Goal: Transaction & Acquisition: Purchase product/service

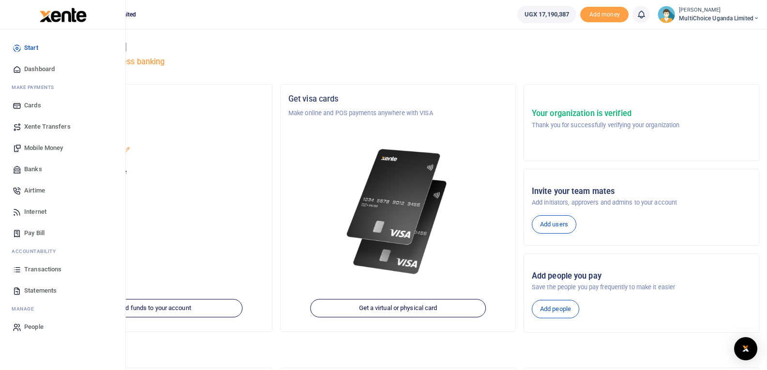
click at [47, 143] on span "Mobile Money" at bounding box center [43, 148] width 39 height 10
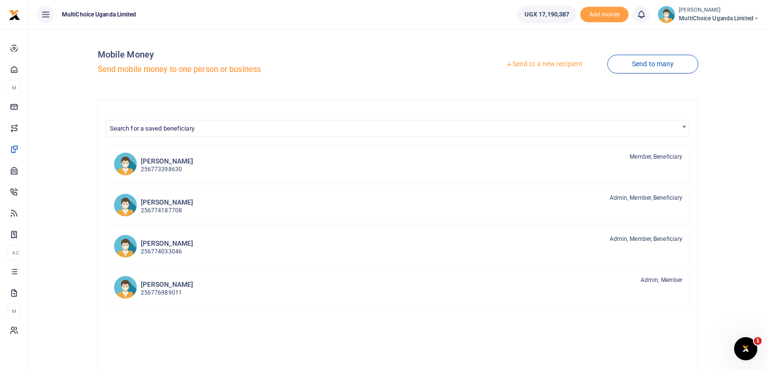
click at [548, 63] on link "Send to a new recipient" at bounding box center [544, 64] width 126 height 17
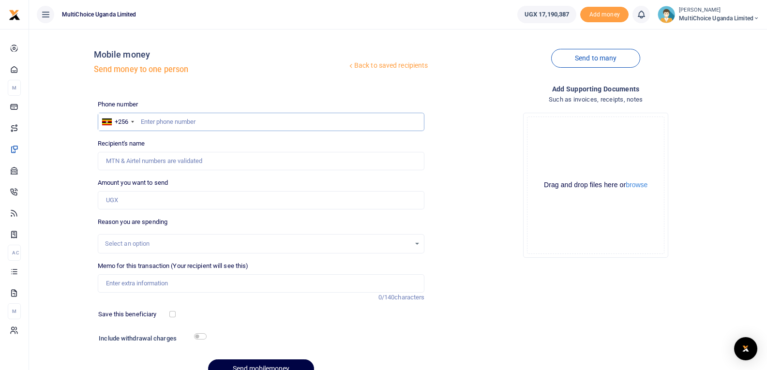
click at [241, 116] on input "text" at bounding box center [261, 122] width 327 height 18
type input "705067489"
click at [248, 205] on input "Amount you want to send" at bounding box center [261, 200] width 327 height 18
type input "Alid Agaba"
type input "590,000"
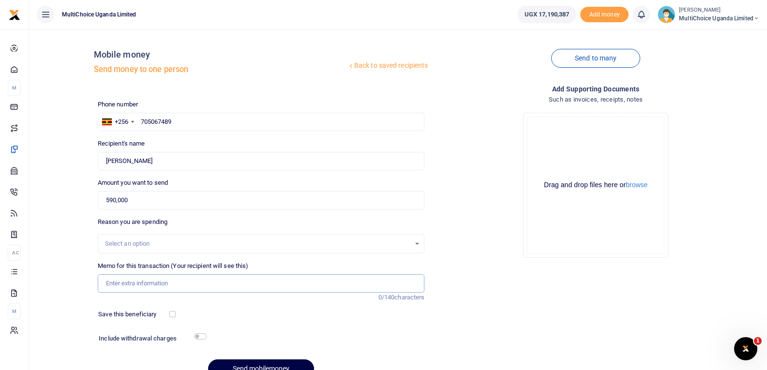
click at [198, 281] on input "Memo for this transaction (Your recipient will see this)" at bounding box center [261, 284] width 327 height 18
click at [139, 285] on input "Car Wash July 25" at bounding box center [261, 284] width 327 height 18
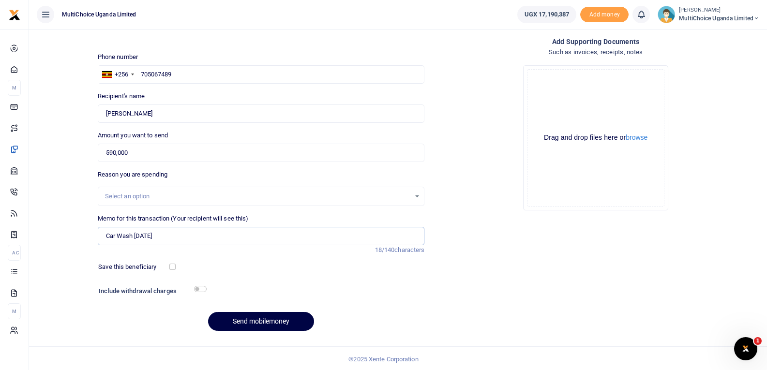
scroll to position [49, 0]
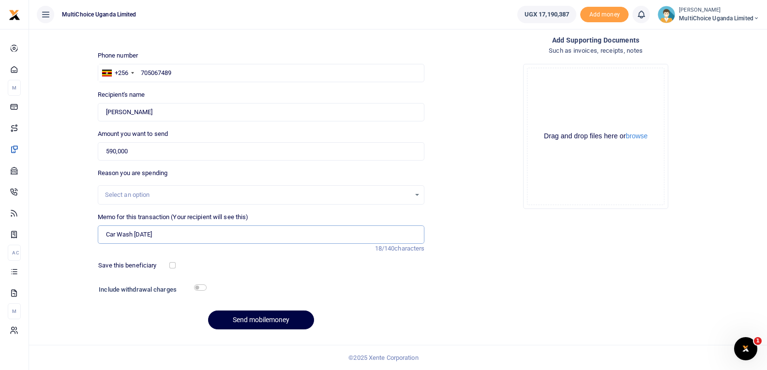
click at [236, 238] on input "Car Wash August 25" at bounding box center [261, 235] width 327 height 18
type input "Car Wash August 25"
click at [232, 316] on button "Send mobilemoney" at bounding box center [261, 320] width 106 height 19
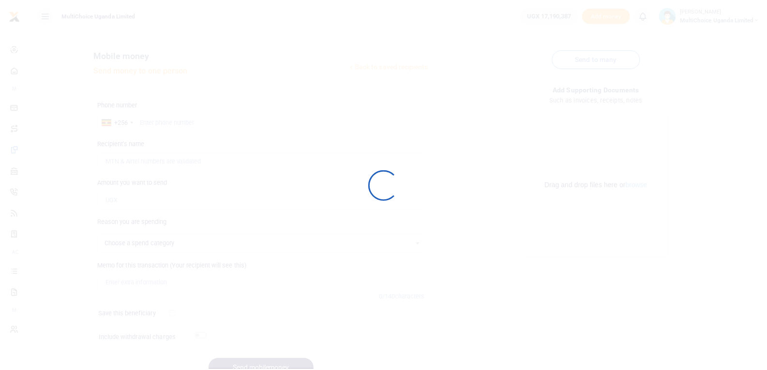
scroll to position [49, 0]
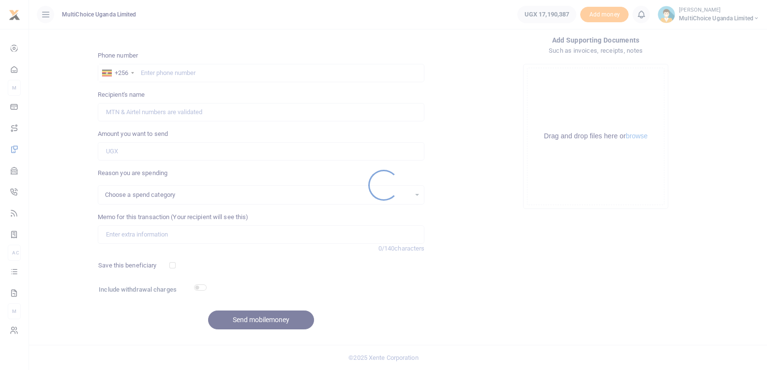
select select
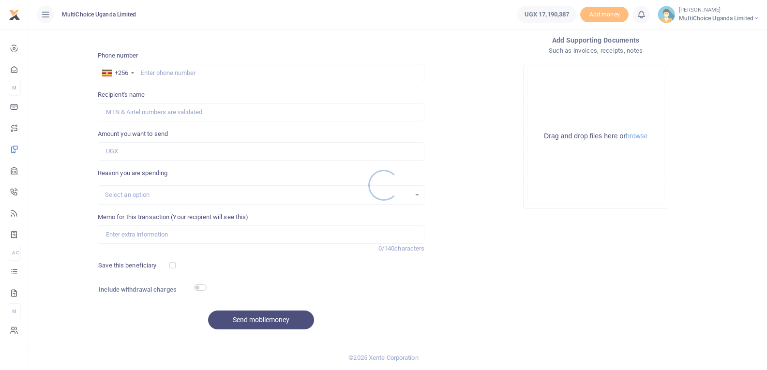
click at [13, 272] on div at bounding box center [383, 185] width 767 height 370
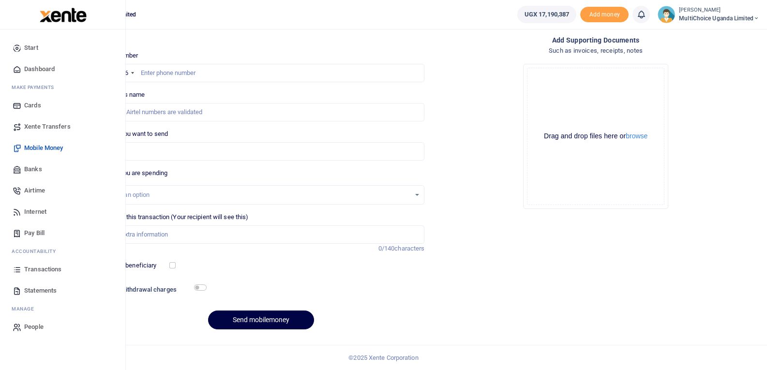
click at [20, 270] on icon at bounding box center [17, 269] width 9 height 9
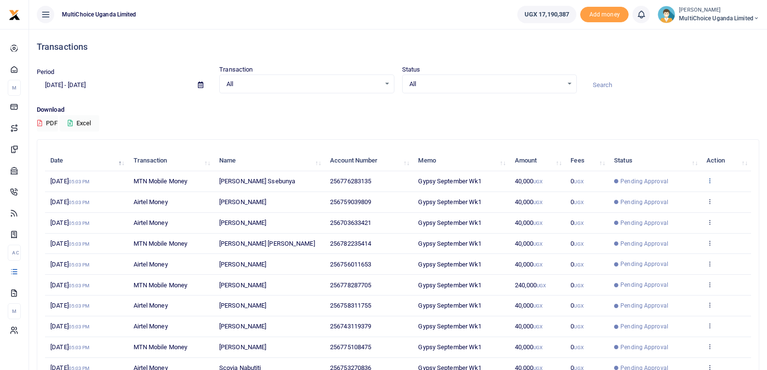
click at [710, 179] on icon at bounding box center [710, 180] width 6 height 7
click at [670, 199] on link "View details" at bounding box center [675, 197] width 76 height 14
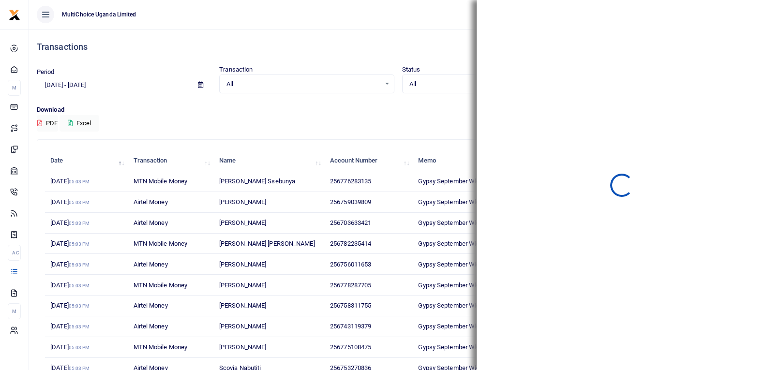
click at [256, 117] on div "Download PDF Excel" at bounding box center [398, 118] width 723 height 27
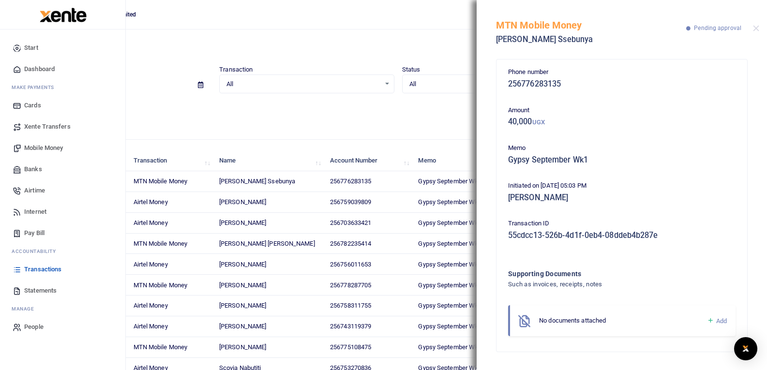
click at [17, 272] on icon at bounding box center [17, 269] width 9 height 9
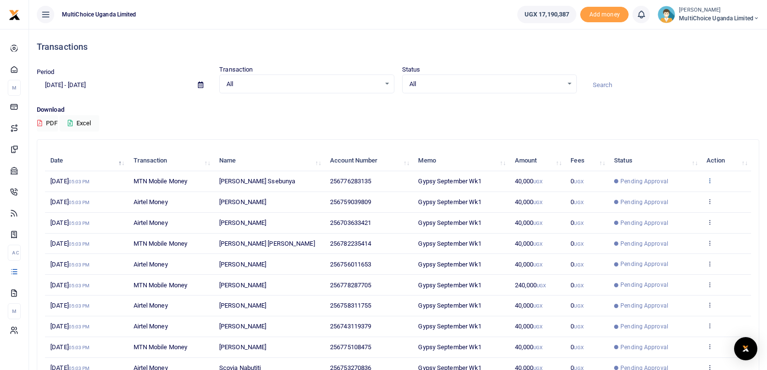
click at [711, 183] on icon at bounding box center [710, 180] width 6 height 7
click at [688, 200] on link "View details" at bounding box center [675, 197] width 76 height 14
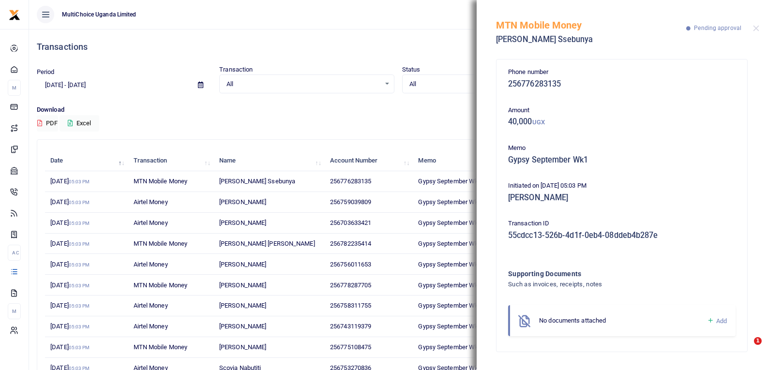
click at [712, 321] on icon at bounding box center [710, 321] width 7 height 9
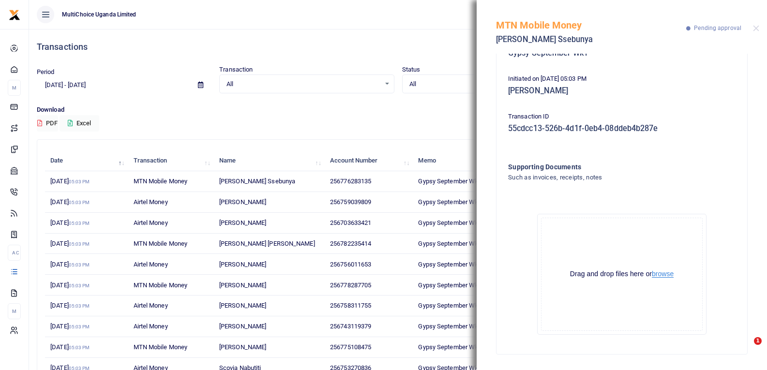
click at [662, 275] on button "browse" at bounding box center [663, 274] width 22 height 7
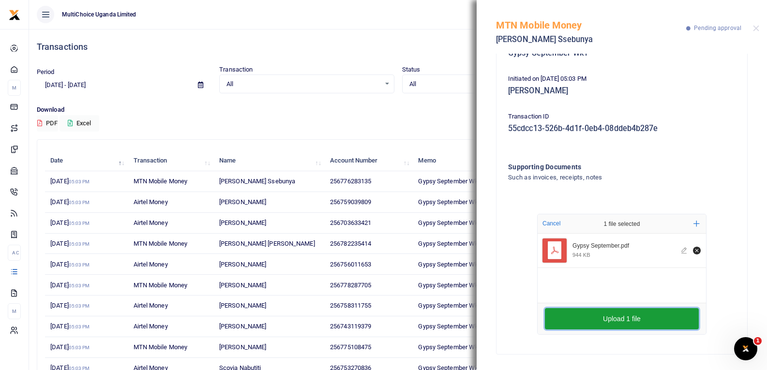
click at [650, 323] on button "Upload 1 file" at bounding box center [622, 318] width 154 height 21
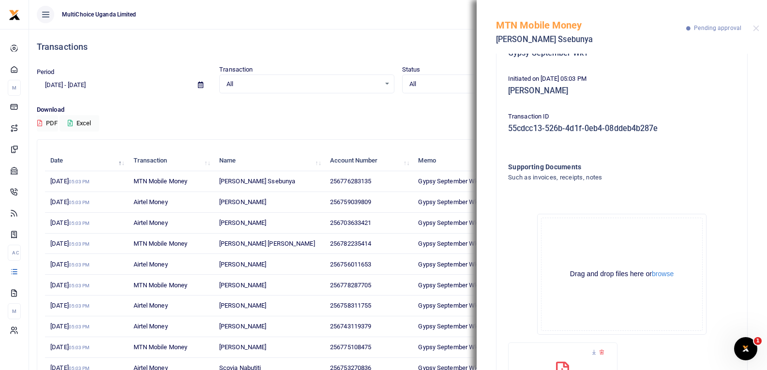
click at [759, 31] on div at bounding box center [756, 28] width 6 height 6
click at [759, 28] on button "Close" at bounding box center [756, 28] width 6 height 6
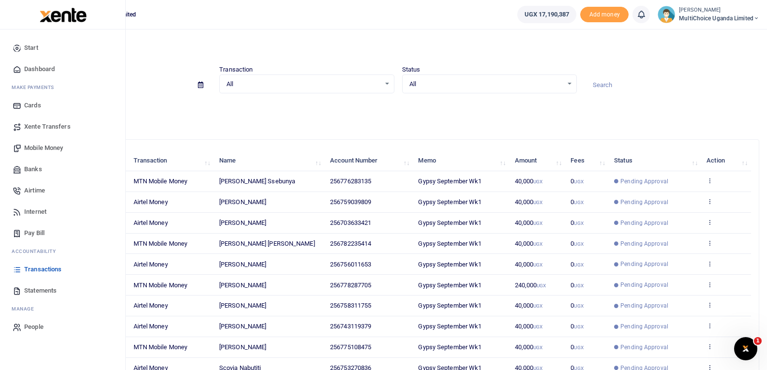
click at [28, 269] on span "Transactions" at bounding box center [42, 270] width 37 height 10
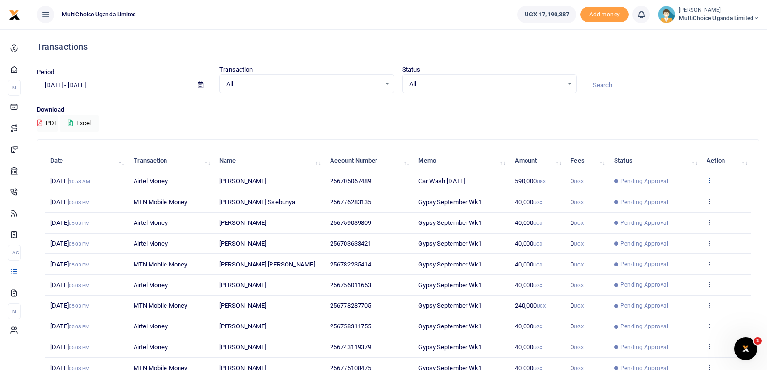
click at [713, 181] on icon at bounding box center [710, 180] width 6 height 7
click at [695, 195] on link "View details" at bounding box center [675, 197] width 76 height 14
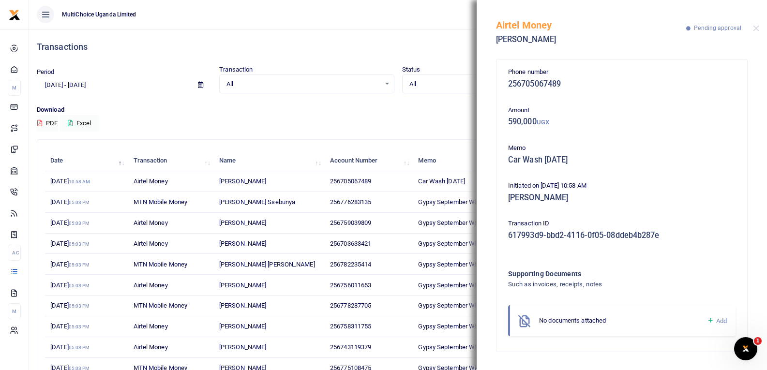
click at [713, 320] on icon at bounding box center [710, 321] width 7 height 9
click at [712, 320] on icon at bounding box center [710, 321] width 7 height 9
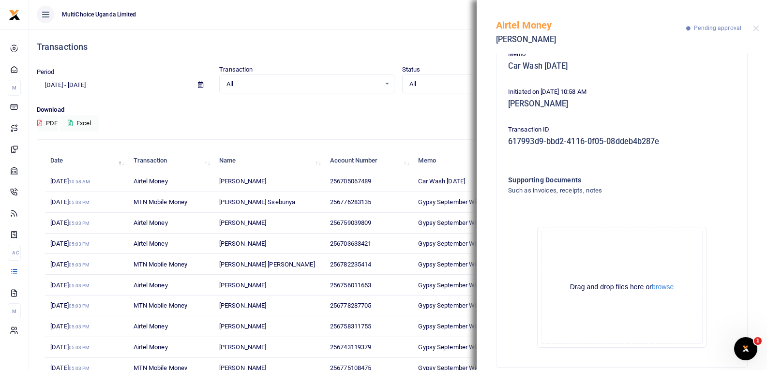
scroll to position [107, 0]
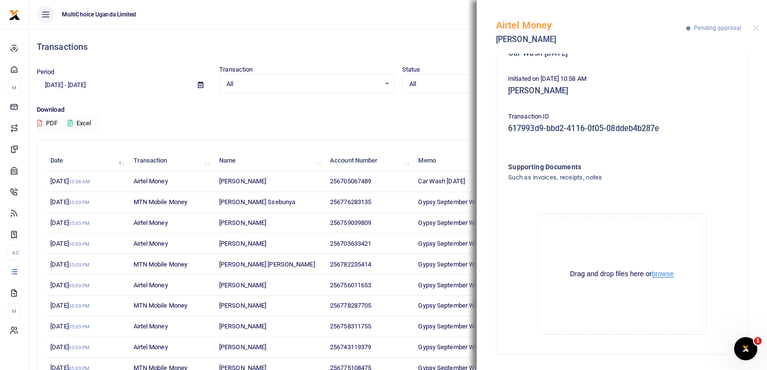
click at [666, 275] on button "browse" at bounding box center [663, 274] width 22 height 7
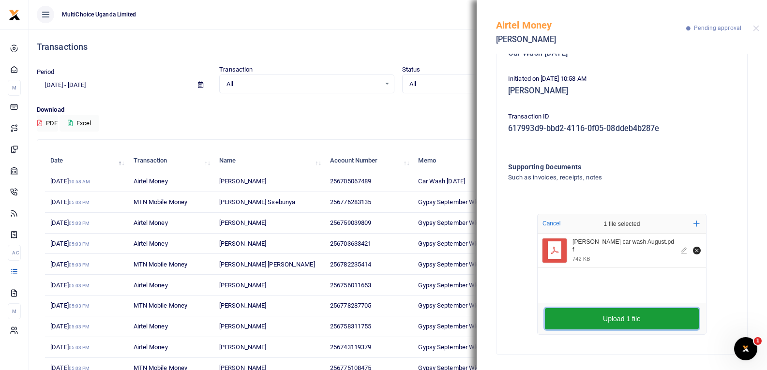
click at [590, 320] on button "Upload 1 file" at bounding box center [622, 318] width 154 height 21
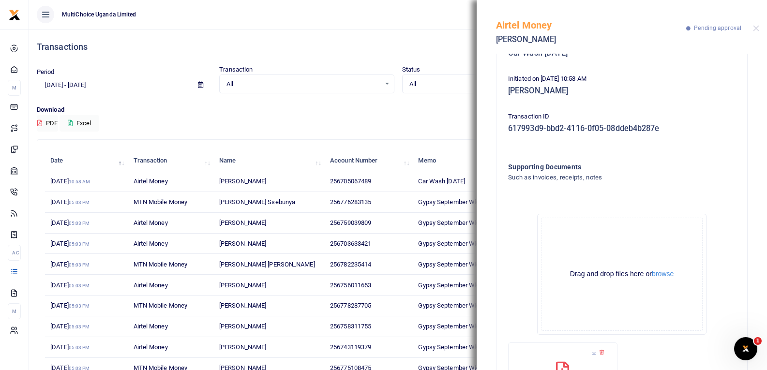
click at [285, 137] on div "Transactions Period [DATE] - [DATE] Transaction All Select an option... All Air…" at bounding box center [398, 220] width 731 height 383
drag, startPoint x: 321, startPoint y: 122, endPoint x: 497, endPoint y: 92, distance: 178.0
click at [328, 122] on div "Download PDF Excel" at bounding box center [398, 118] width 723 height 27
click at [757, 29] on button "Close" at bounding box center [756, 28] width 6 height 6
